Goal: Consume media (video, audio): Consume media (video, audio)

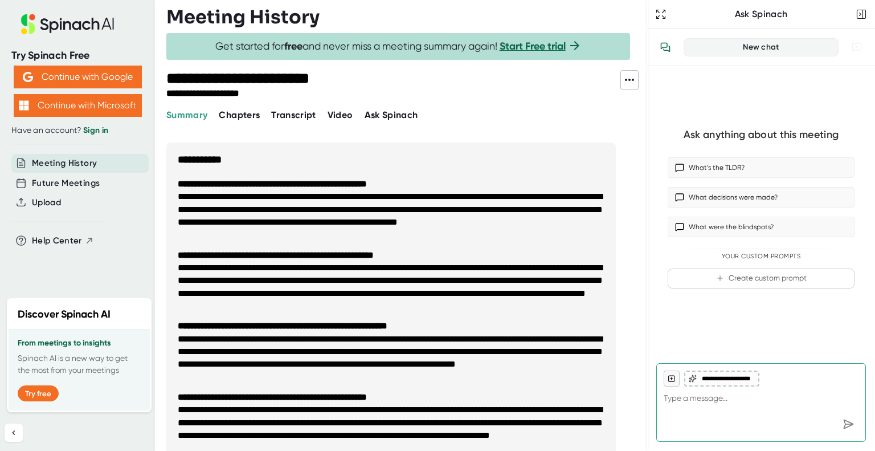
click at [341, 120] on span "Video" at bounding box center [341, 114] width 26 height 11
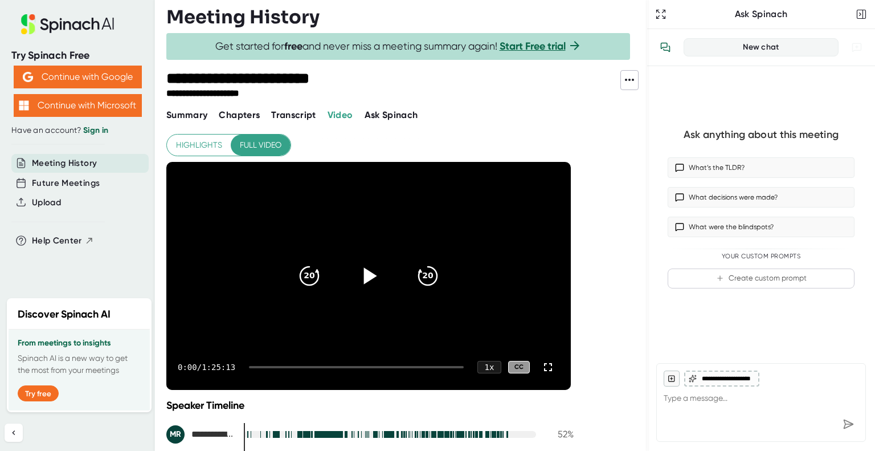
click at [372, 281] on icon at bounding box center [368, 276] width 28 height 28
click at [548, 368] on icon at bounding box center [548, 367] width 14 height 14
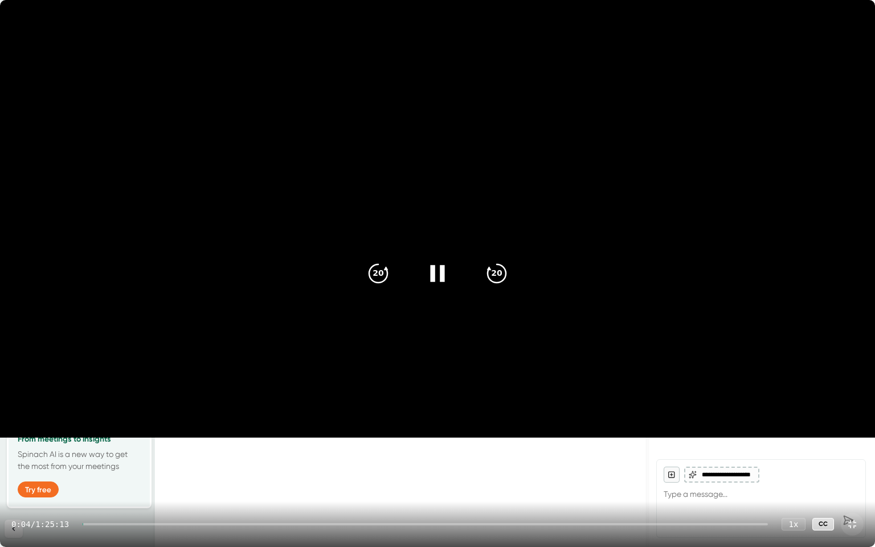
click at [171, 450] on div at bounding box center [425, 524] width 685 height 2
click at [219, 450] on div at bounding box center [428, 524] width 680 height 2
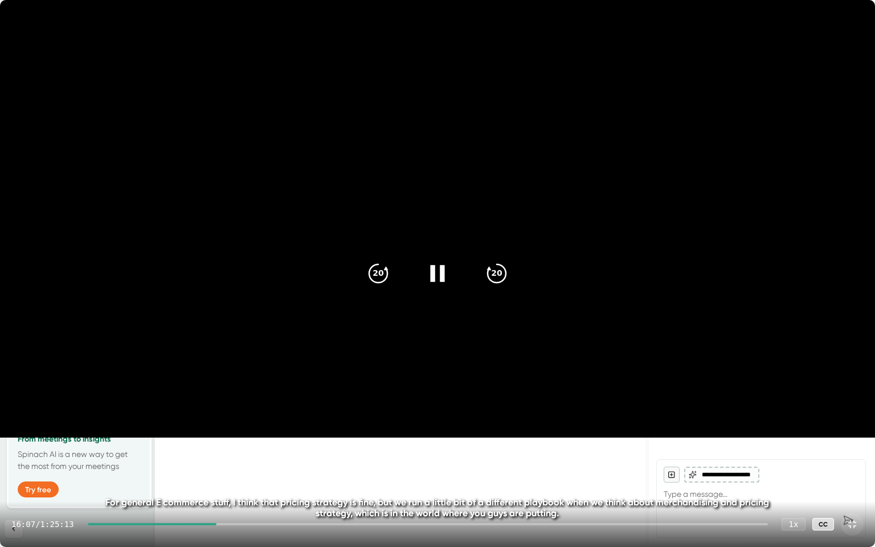
click at [255, 450] on div at bounding box center [428, 524] width 680 height 2
click at [275, 450] on div at bounding box center [428, 524] width 680 height 2
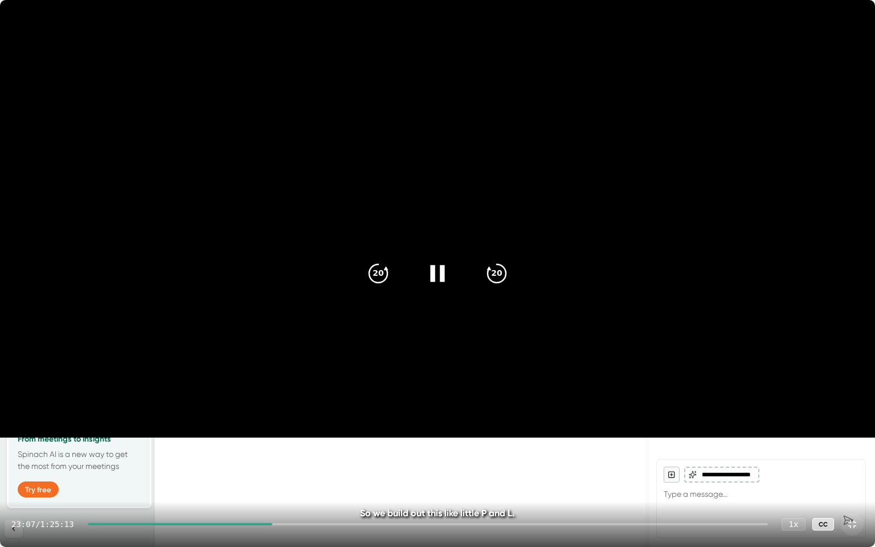
click at [295, 450] on div "23:07 / 1:25:13 1 x CC" at bounding box center [437, 524] width 875 height 46
click at [295, 450] on div at bounding box center [428, 524] width 680 height 2
click at [312, 450] on div at bounding box center [428, 524] width 680 height 2
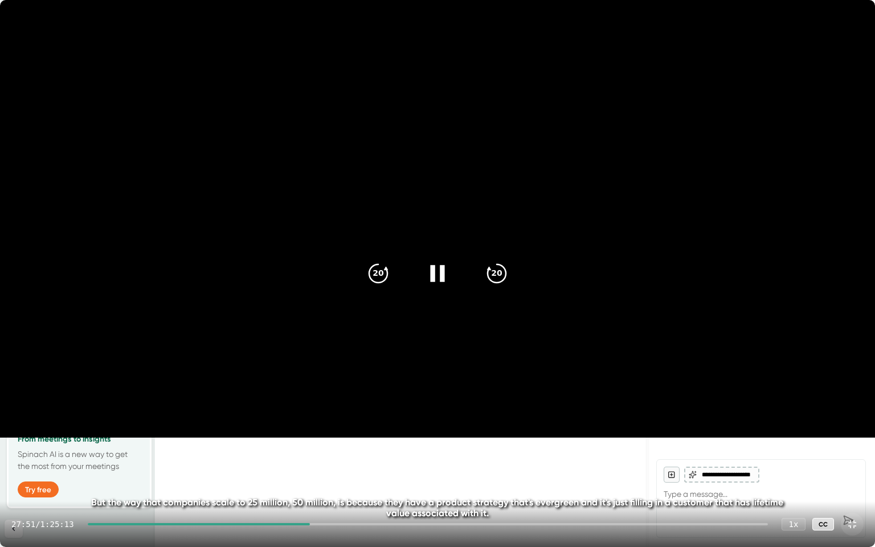
click at [332, 450] on div at bounding box center [428, 524] width 680 height 2
click at [355, 450] on div at bounding box center [428, 524] width 680 height 2
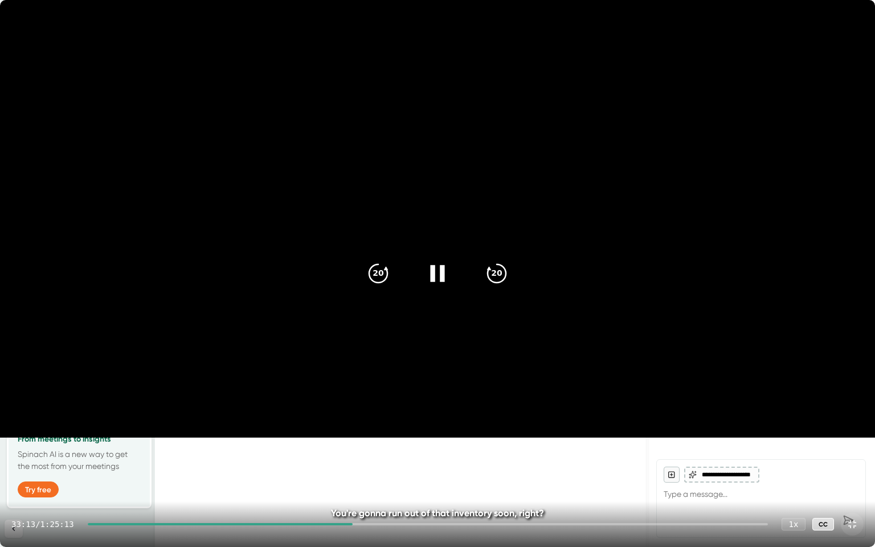
click at [371, 450] on div "33:13 / 1:25:13 1 x CC" at bounding box center [437, 524] width 875 height 46
click at [371, 450] on div at bounding box center [428, 524] width 680 height 2
click at [389, 450] on div "35:13 / 1:25:13 1 x CC" at bounding box center [437, 524] width 875 height 46
click at [387, 450] on div at bounding box center [428, 524] width 680 height 2
click at [415, 450] on div at bounding box center [428, 524] width 680 height 2
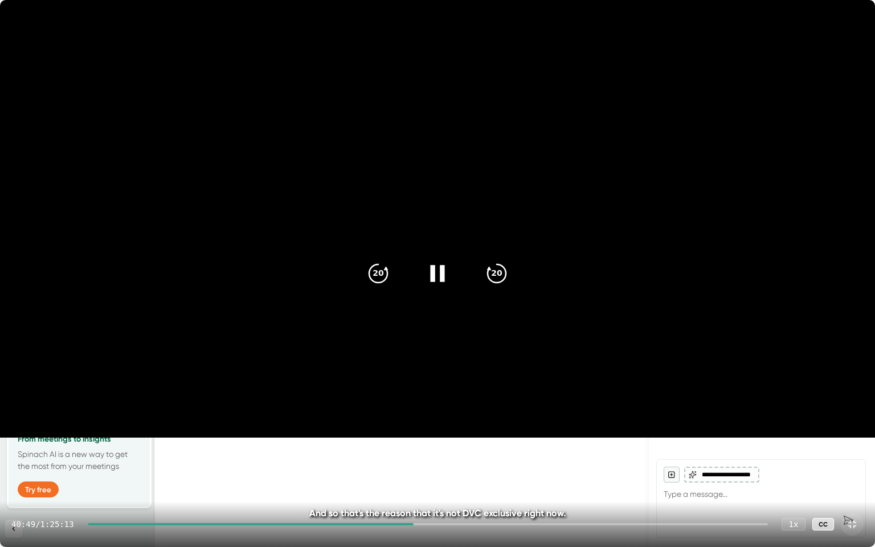
click at [442, 450] on div at bounding box center [428, 524] width 680 height 2
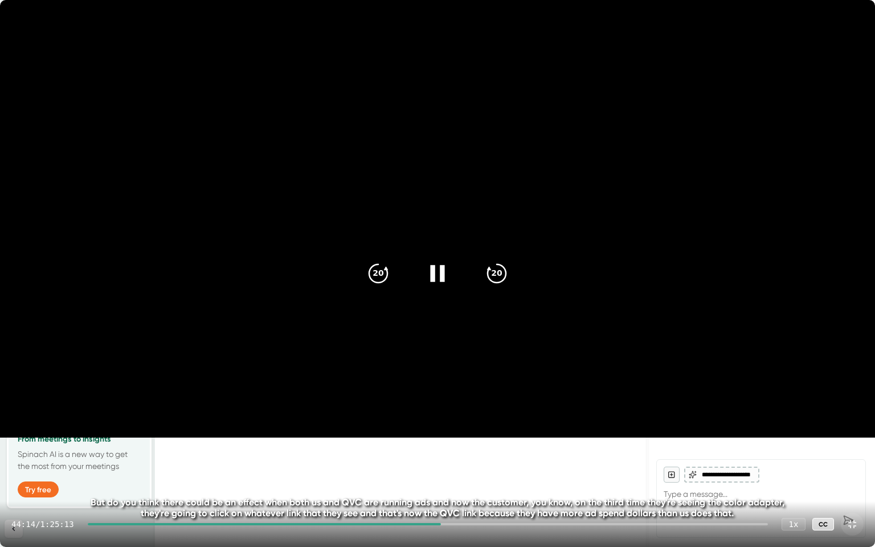
click at [474, 450] on div at bounding box center [428, 524] width 680 height 2
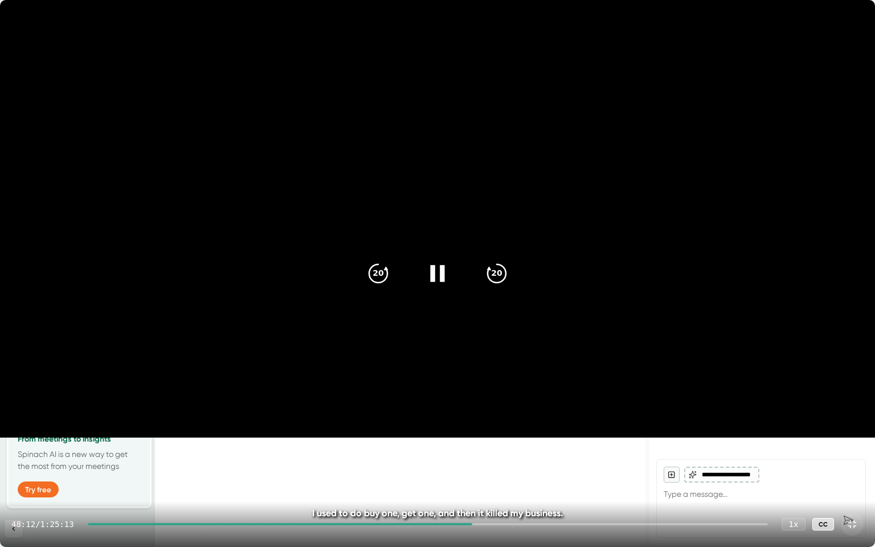
click at [490, 450] on div at bounding box center [428, 524] width 680 height 2
click at [473, 450] on div at bounding box center [289, 524] width 402 height 2
drag, startPoint x: 471, startPoint y: 525, endPoint x: 443, endPoint y: 524, distance: 28.5
click at [443, 450] on div at bounding box center [280, 524] width 384 height 2
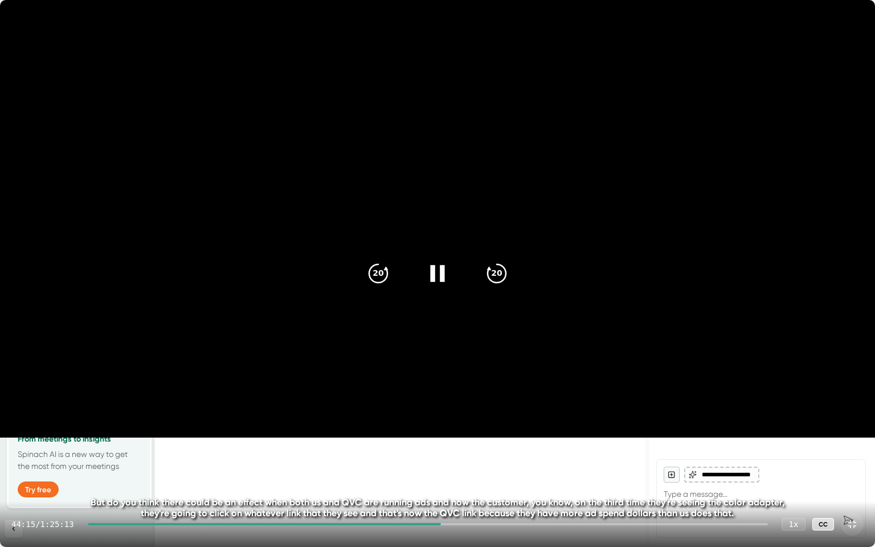
click at [428, 450] on div at bounding box center [264, 524] width 353 height 2
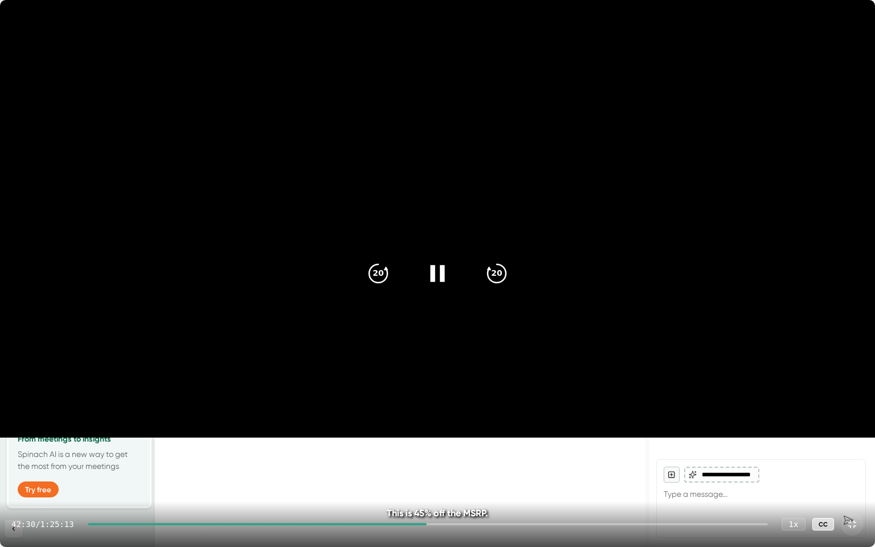
click at [413, 450] on div "42:30 / 1:25:13 1 x CC" at bounding box center [437, 524] width 875 height 46
click at [407, 450] on div at bounding box center [258, 524] width 340 height 2
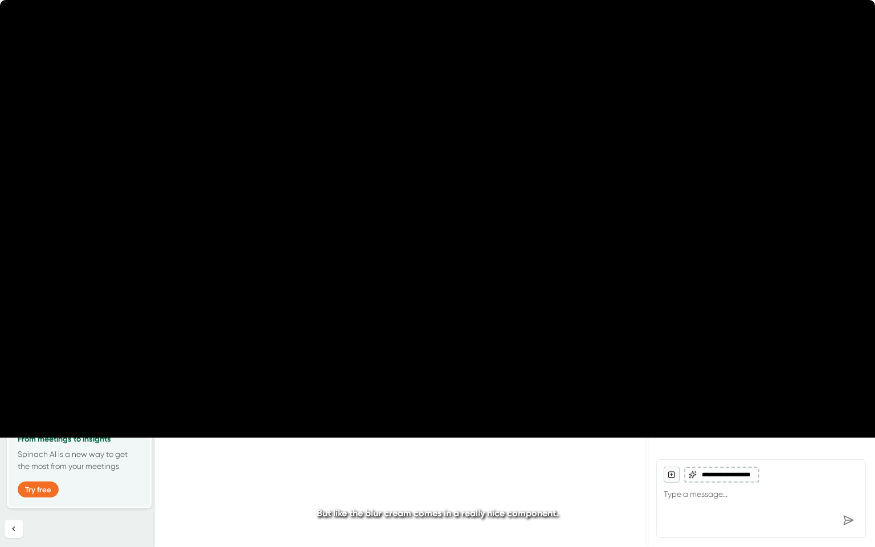
drag, startPoint x: 506, startPoint y: 275, endPoint x: 447, endPoint y: 0, distance: 281.0
click at [447, 0] on video at bounding box center [437, 219] width 875 height 438
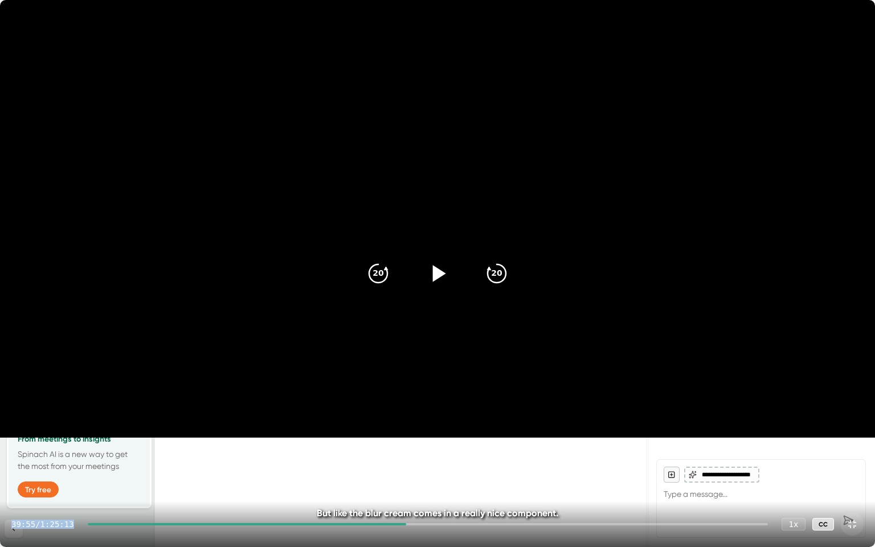
click at [450, 266] on div at bounding box center [438, 274] width 48 height 48
click at [486, 277] on icon "20" at bounding box center [497, 273] width 28 height 28
click at [499, 266] on icon "20" at bounding box center [497, 273] width 28 height 28
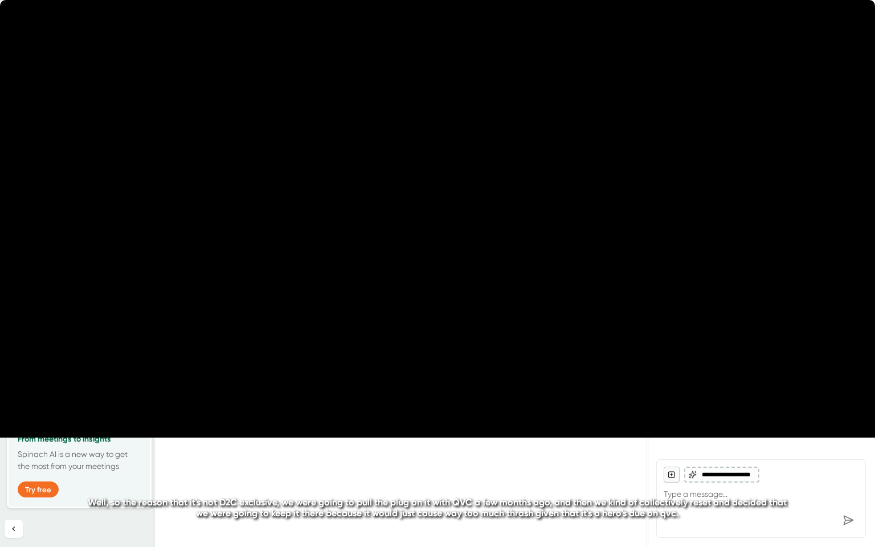
click at [499, 266] on icon "20" at bounding box center [497, 273] width 28 height 28
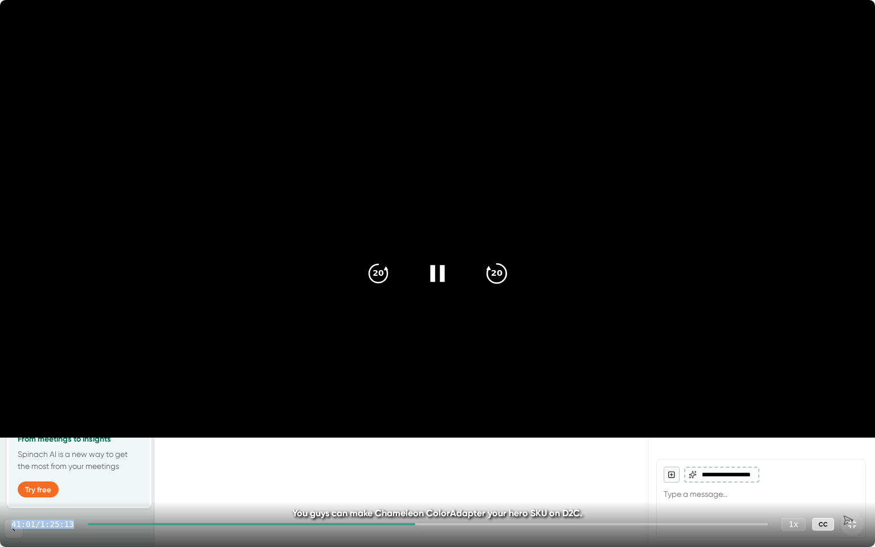
click at [499, 272] on icon "20" at bounding box center [497, 273] width 28 height 28
click at [498, 273] on icon "20" at bounding box center [497, 273] width 28 height 28
click at [381, 278] on icon "20" at bounding box center [378, 273] width 28 height 28
click at [12, 438] on video at bounding box center [437, 219] width 875 height 438
click at [59, 379] on video at bounding box center [437, 219] width 875 height 438
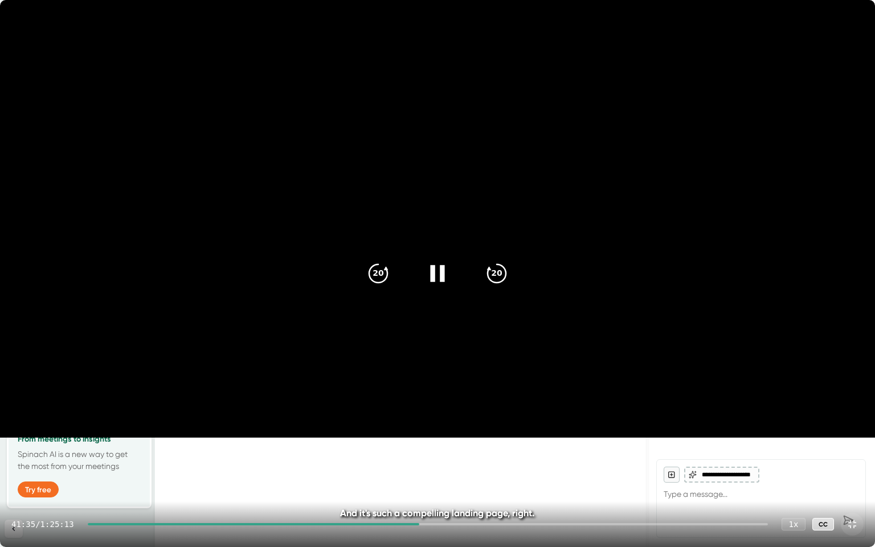
click at [62, 438] on video at bounding box center [437, 219] width 875 height 438
click at [444, 283] on icon at bounding box center [437, 273] width 28 height 28
click at [387, 276] on icon "20" at bounding box center [378, 273] width 28 height 28
click at [441, 280] on icon at bounding box center [437, 273] width 14 height 17
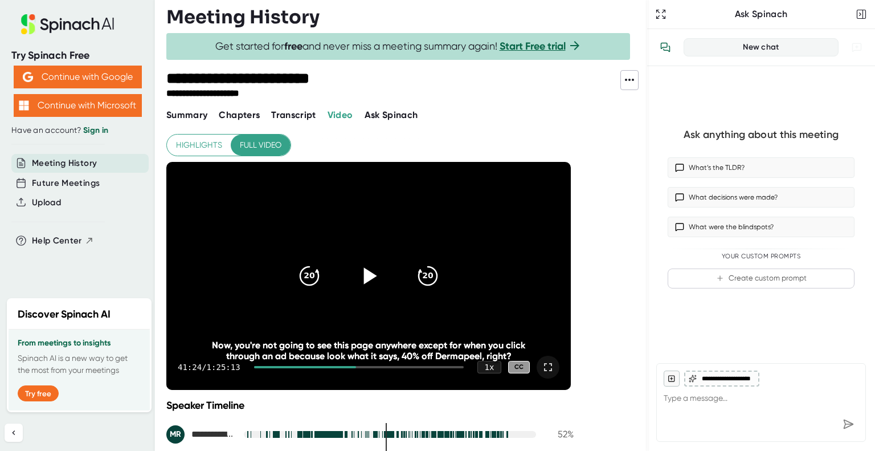
click at [550, 369] on icon at bounding box center [548, 367] width 14 height 14
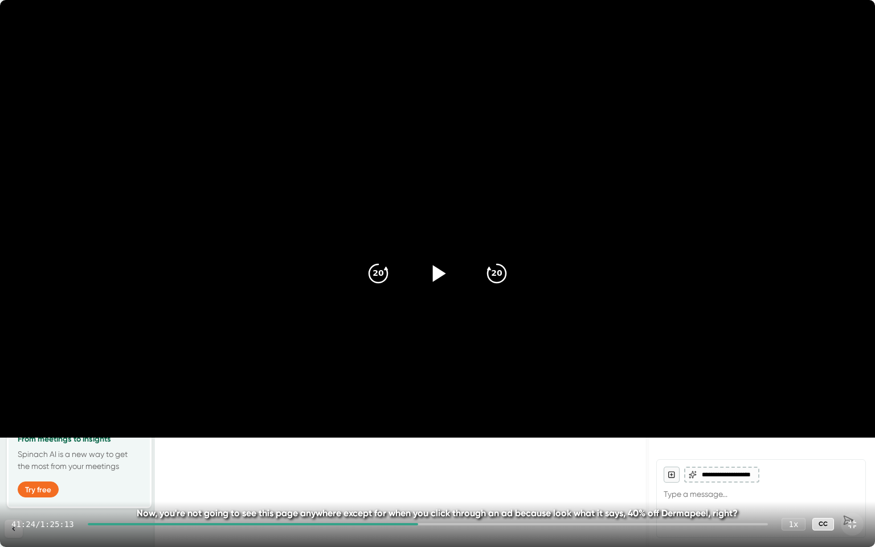
click at [446, 272] on icon at bounding box center [437, 273] width 28 height 28
click at [442, 271] on icon at bounding box center [437, 273] width 14 height 17
click at [444, 266] on icon at bounding box center [437, 273] width 28 height 28
click at [441, 264] on icon at bounding box center [437, 273] width 28 height 28
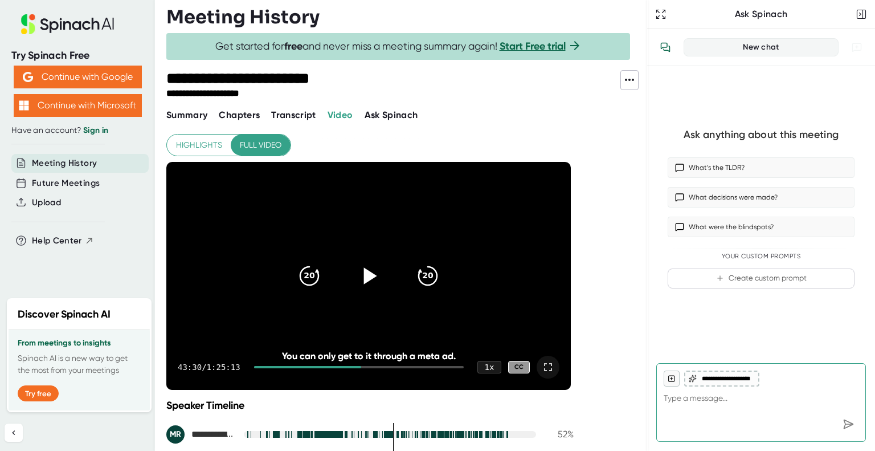
click at [550, 369] on icon at bounding box center [548, 367] width 8 height 8
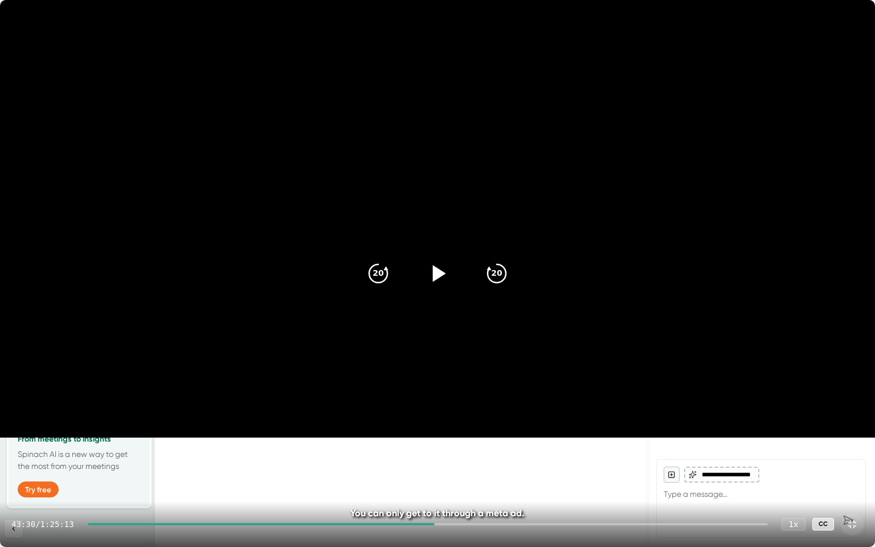
click at [434, 269] on icon at bounding box center [439, 273] width 13 height 17
click at [438, 263] on icon at bounding box center [437, 273] width 28 height 28
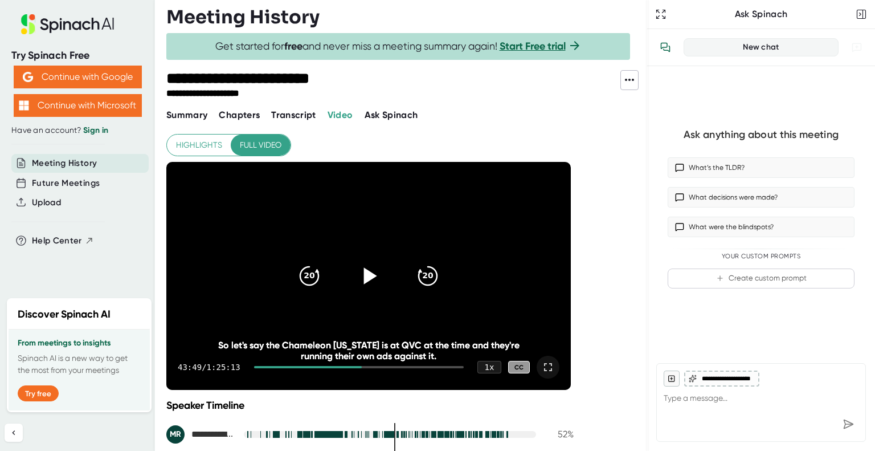
click at [547, 368] on icon at bounding box center [548, 367] width 14 height 14
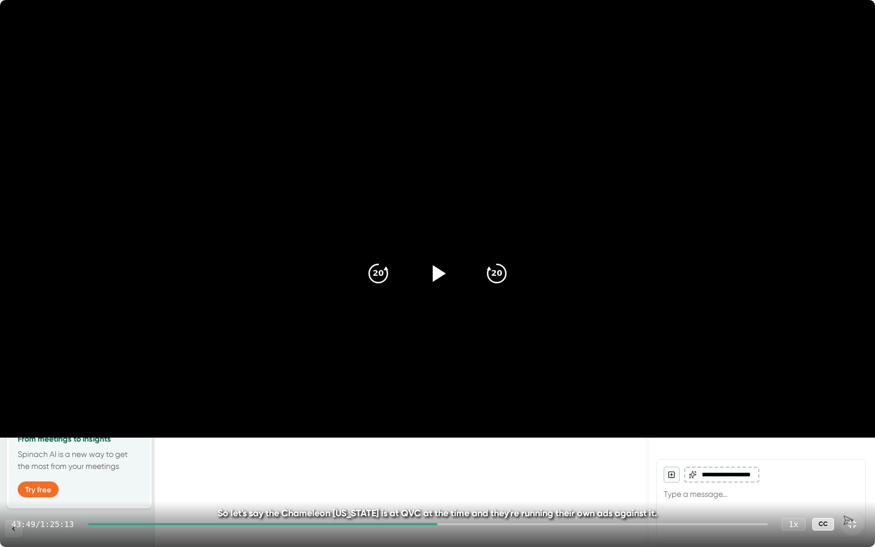
click at [446, 450] on div at bounding box center [428, 524] width 680 height 2
click at [456, 450] on div at bounding box center [428, 524] width 680 height 2
click at [480, 450] on div "45:53 / 1:25:13 1 x CC" at bounding box center [437, 524] width 875 height 46
click at [475, 450] on div at bounding box center [428, 524] width 680 height 2
click at [851, 450] on icon at bounding box center [853, 524] width 14 height 14
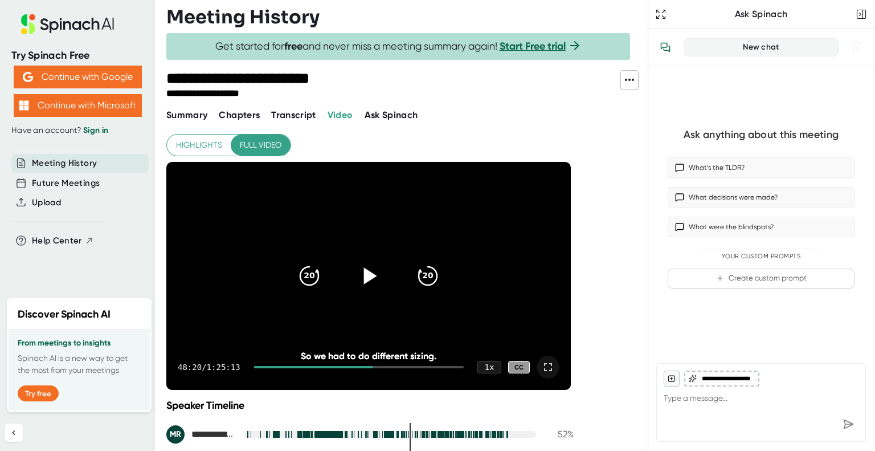
click at [300, 113] on span "Transcript" at bounding box center [293, 114] width 45 height 11
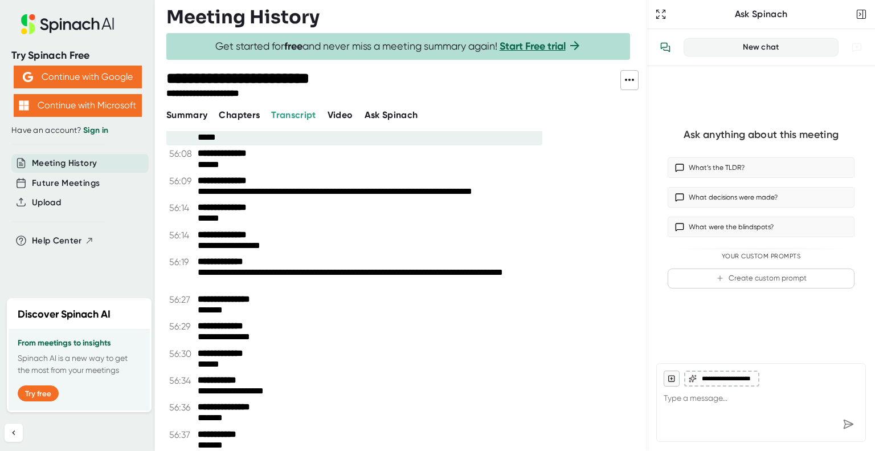
scroll to position [24092, 0]
